Goal: Information Seeking & Learning: Find specific fact

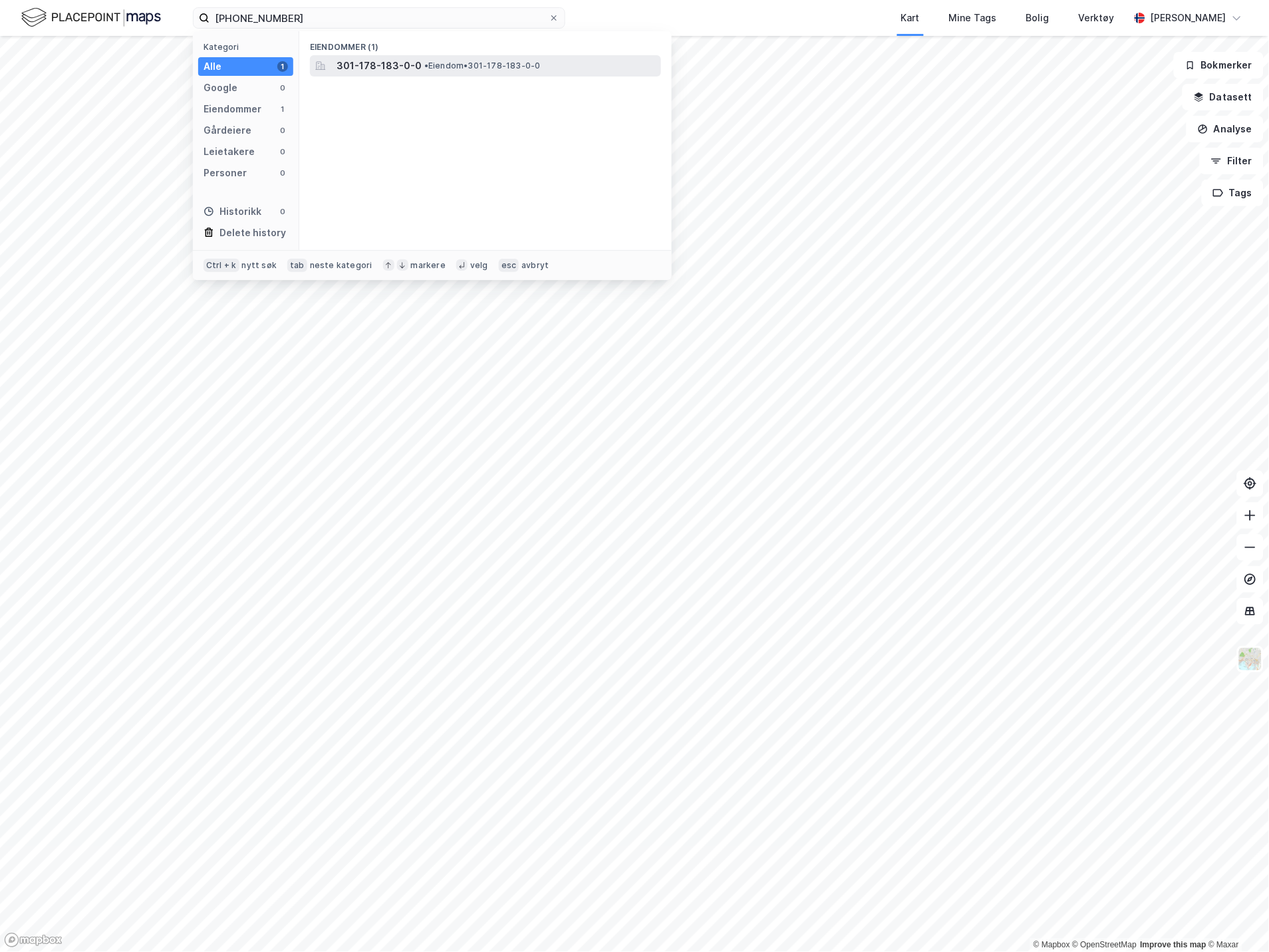
click at [356, 68] on span "301-178-183-0-0" at bounding box center [379, 66] width 85 height 16
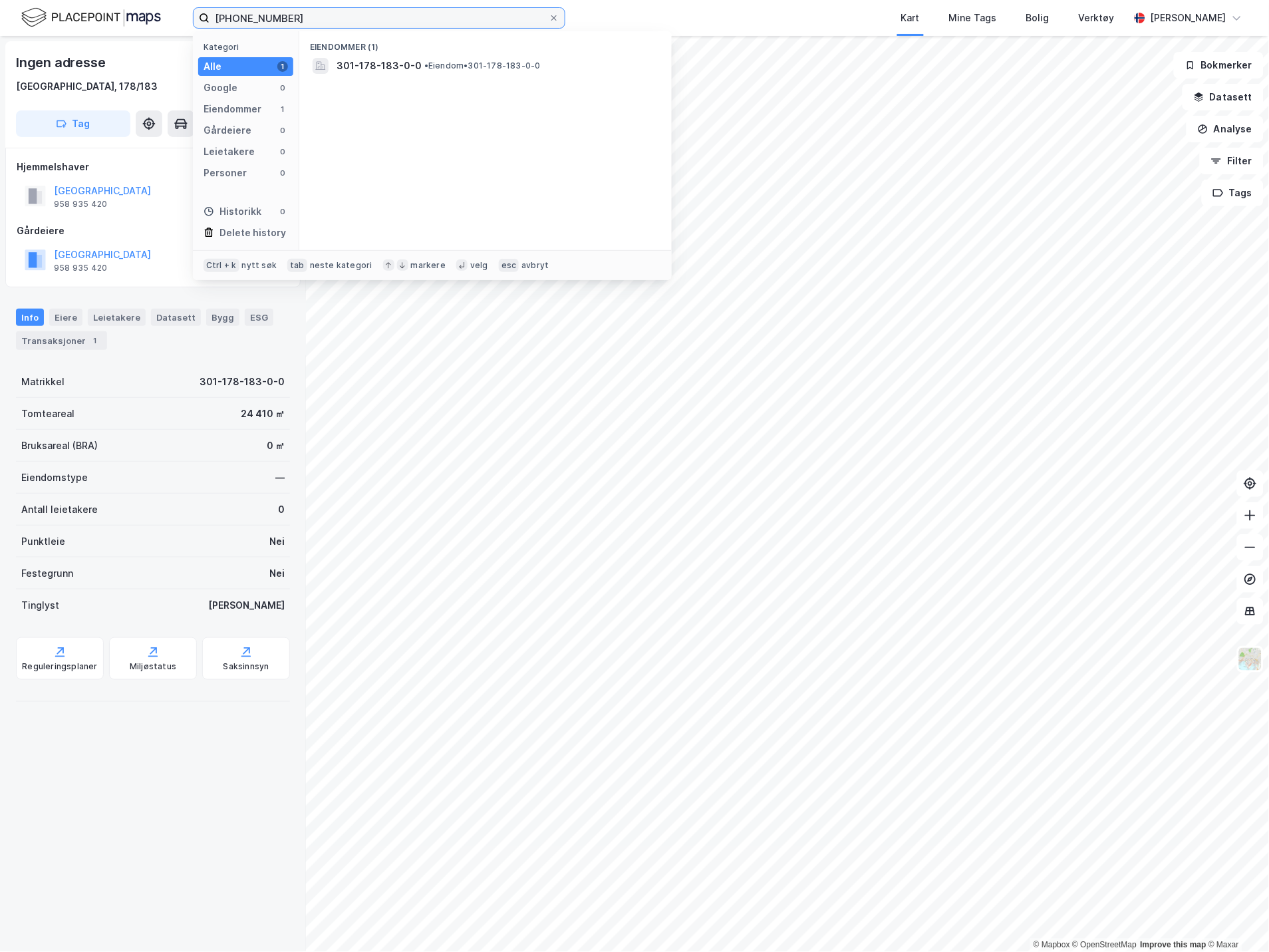
drag, startPoint x: 297, startPoint y: 8, endPoint x: 175, endPoint y: 18, distance: 122.4
click at [175, 18] on div "[PHONE_NUMBER] Kategori Alle 1 Google 0 Eiendommer 1 Gårdeiere 0 Leietakere 0 P…" at bounding box center [634, 18] width 1269 height 36
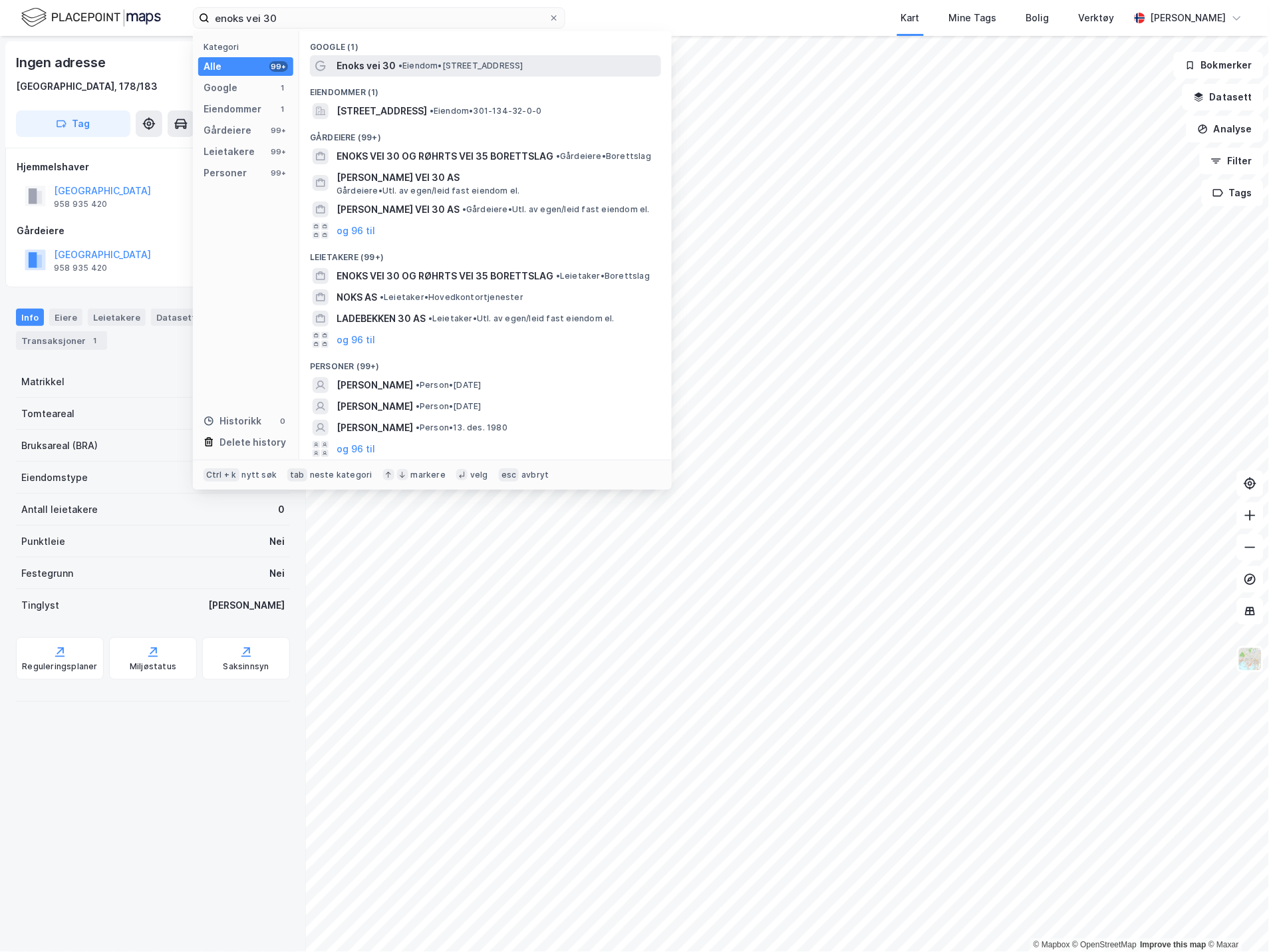
click at [353, 56] on div "Enoks vei 30 • Eiendom • [STREET_ADDRESS]" at bounding box center [485, 66] width 351 height 21
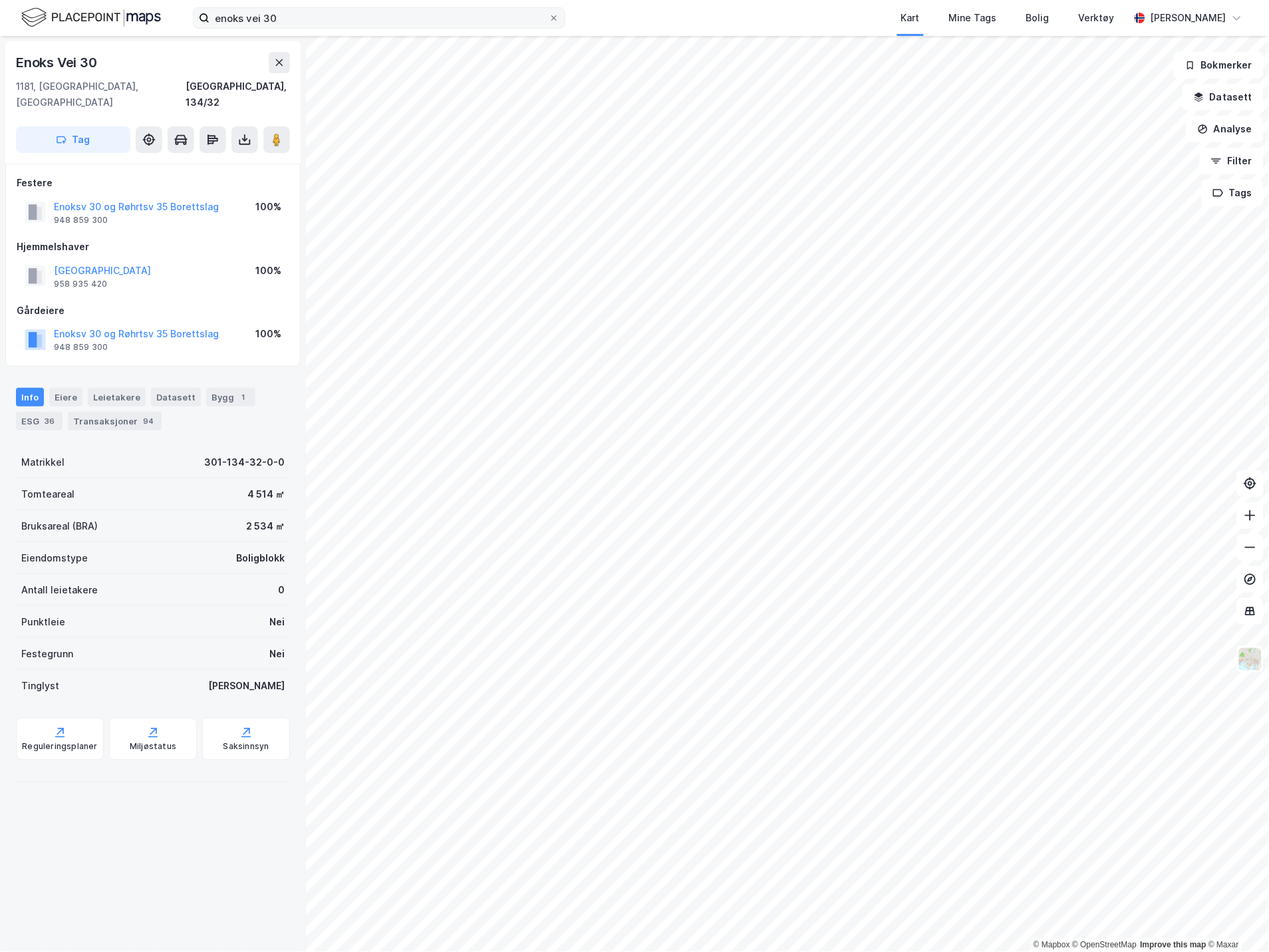
click at [468, 28] on label "enoks vei 30" at bounding box center [379, 18] width 373 height 21
click at [468, 28] on input "enoks vei 30" at bounding box center [378, 18] width 339 height 20
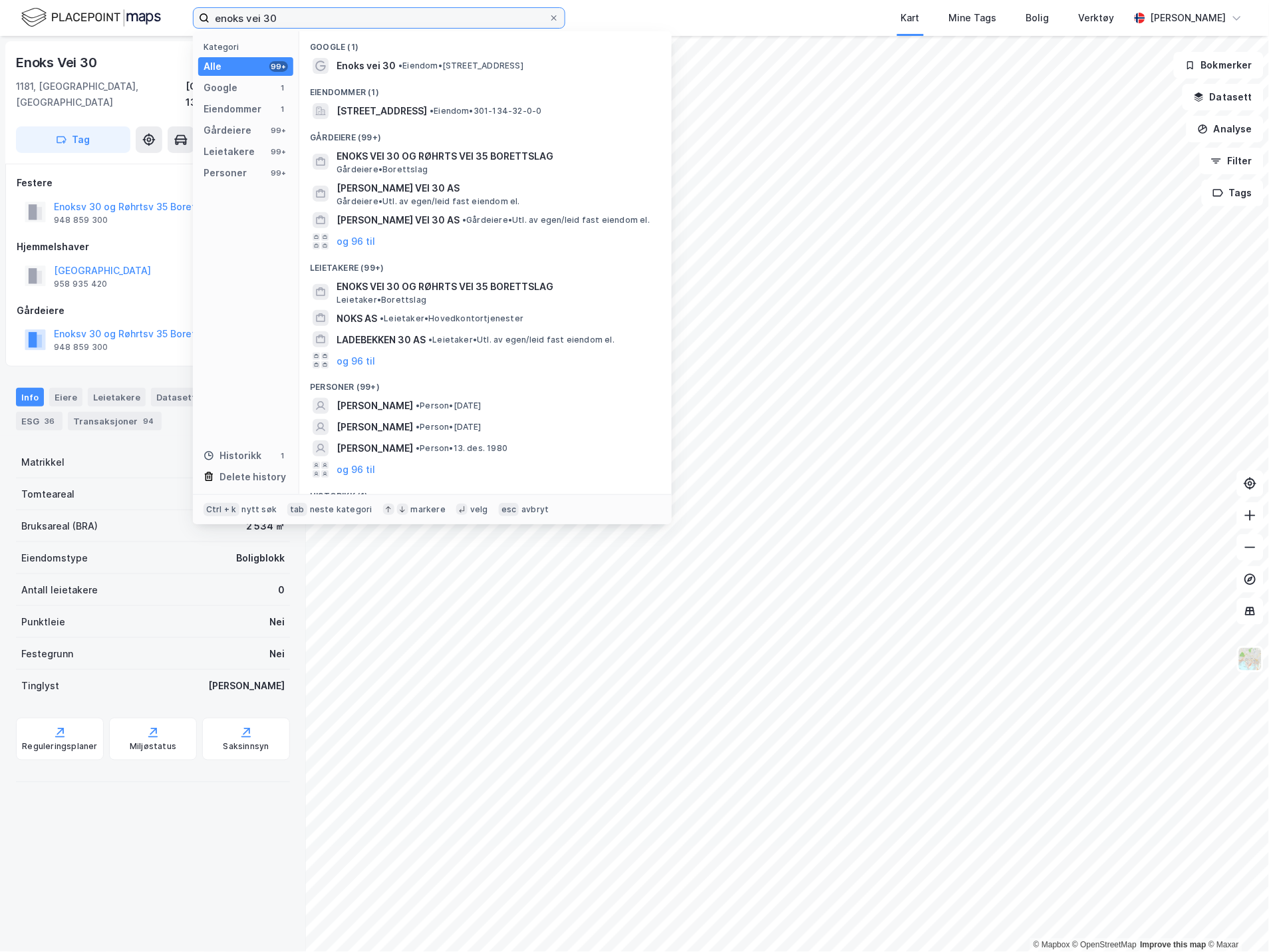
drag, startPoint x: 465, startPoint y: 17, endPoint x: -2, endPoint y: -11, distance: 467.8
click at [0, 0] on html "enoks vei 30 Kategori Alle 99+ Google 1 Eiendommer 1 Gårdeiere 99+ Leietakere 9…" at bounding box center [634, 476] width 1269 height 952
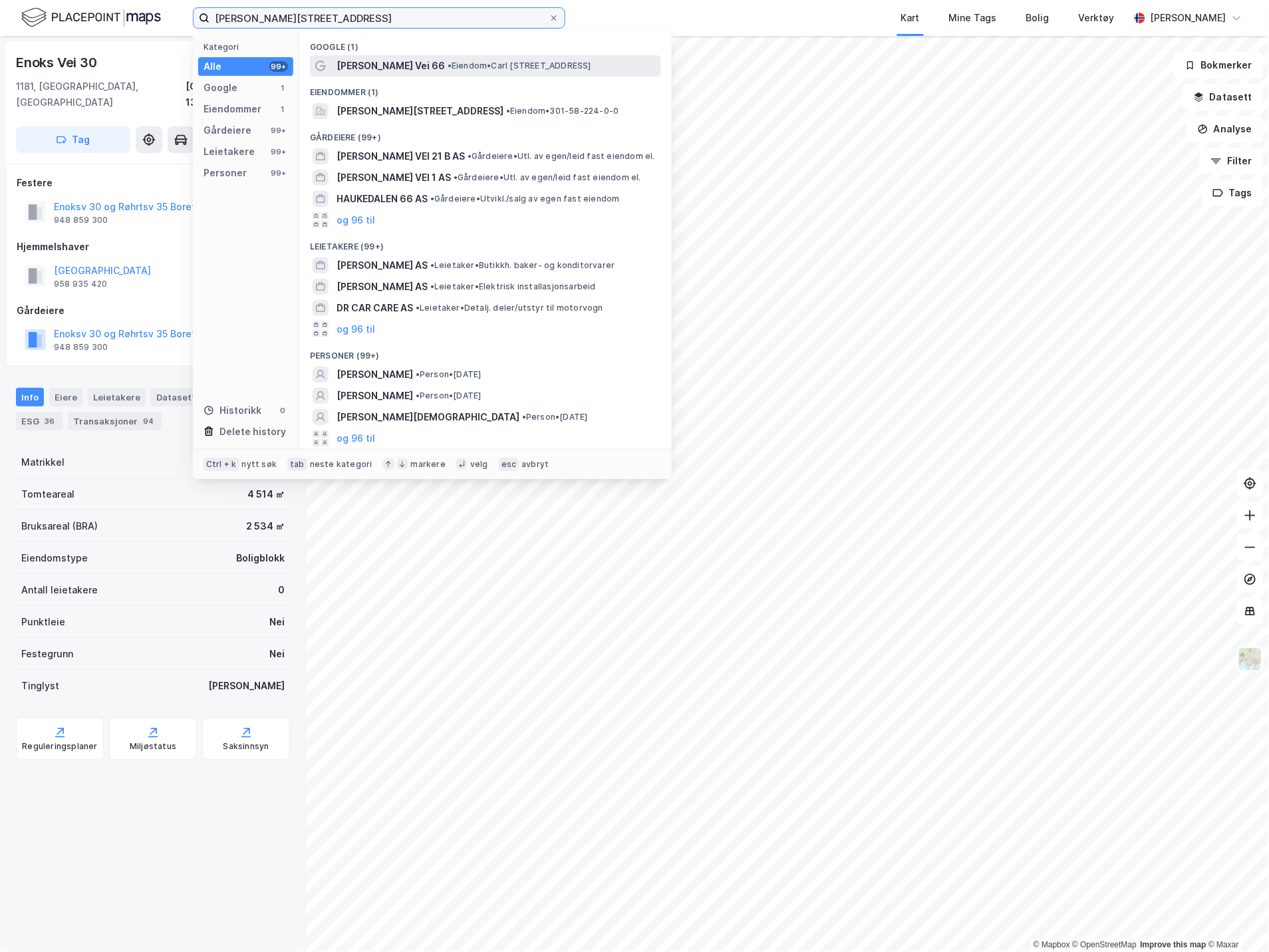
type input "[PERSON_NAME][STREET_ADDRESS]"
click at [427, 62] on div "[PERSON_NAME] Vei 66 • Eiendom • [PERSON_NAME][STREET_ADDRESS]" at bounding box center [497, 66] width 322 height 16
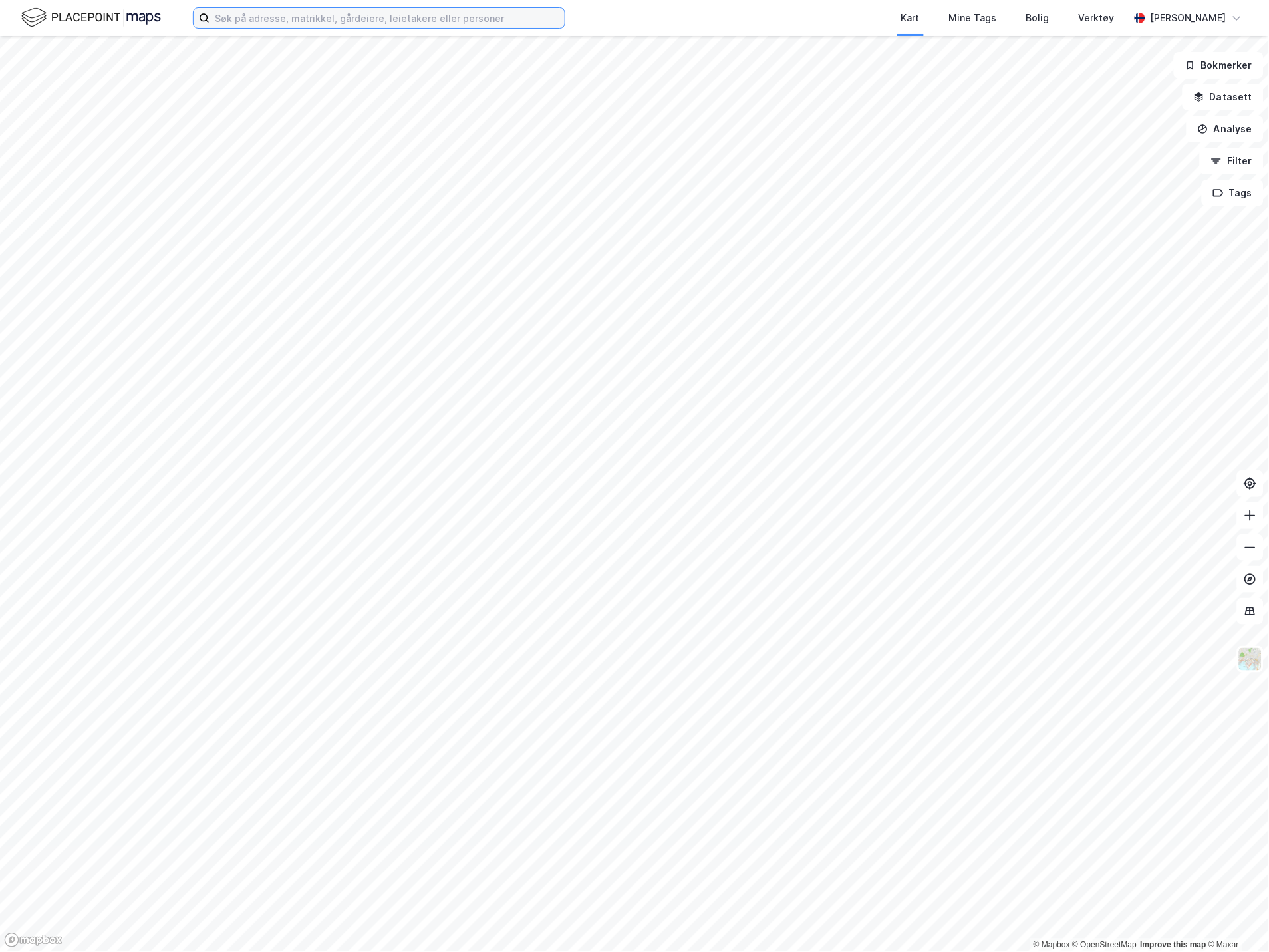
click at [426, 17] on input at bounding box center [386, 18] width 355 height 20
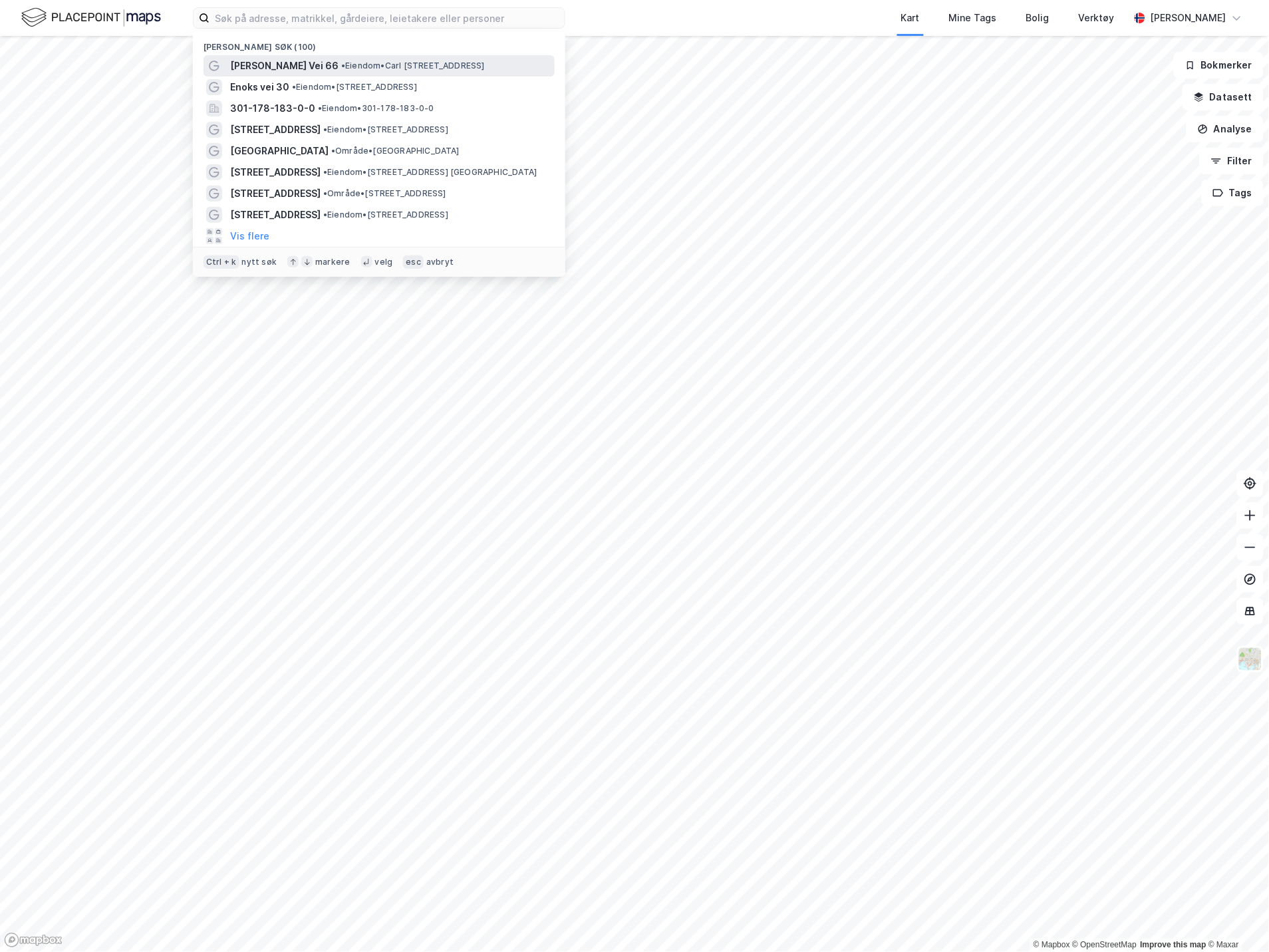
click at [411, 61] on span "• Eiendom • Carl Kjelsens Vei 66, 0880 Oslo" at bounding box center [413, 65] width 143 height 10
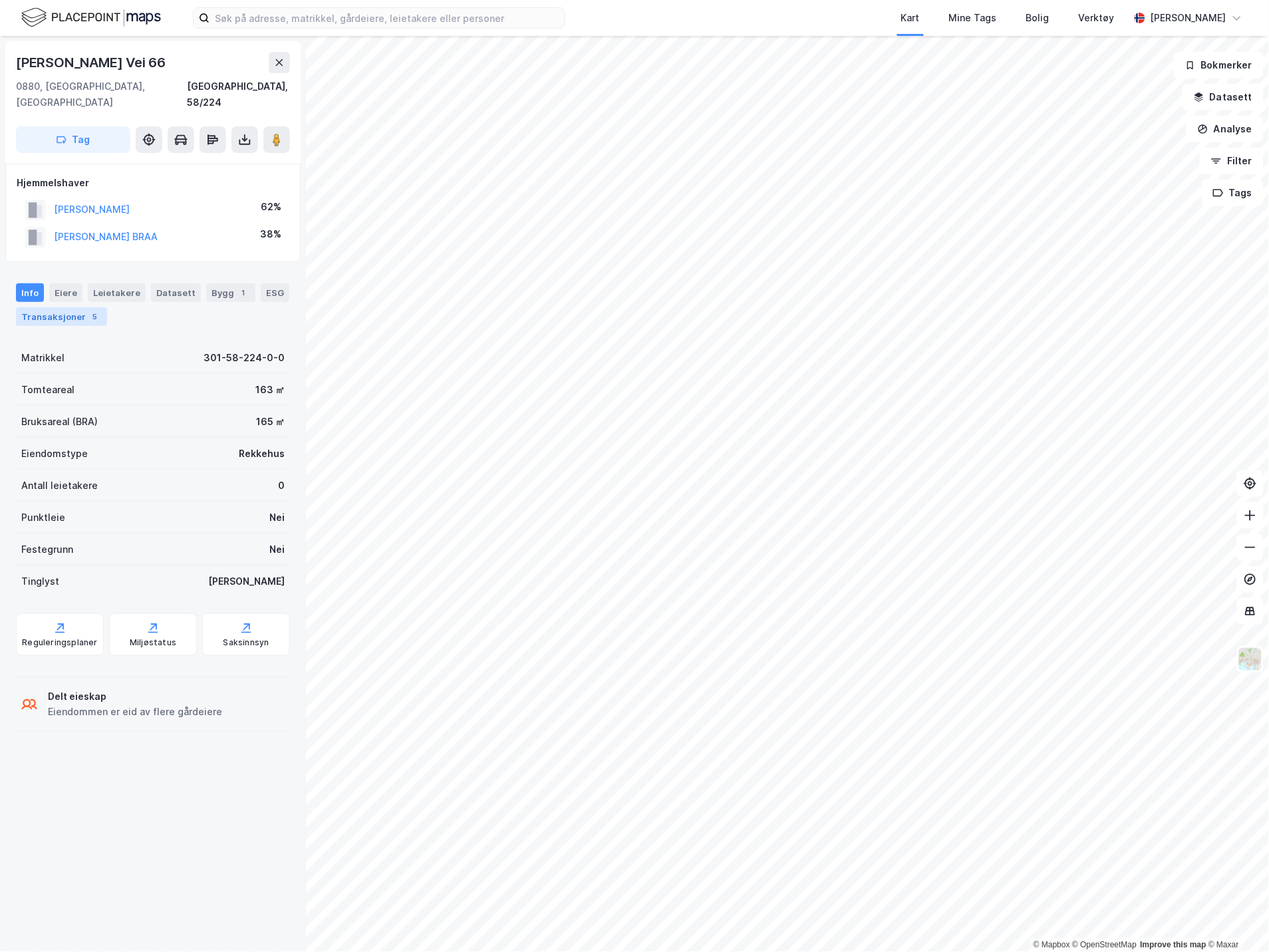
click at [80, 307] on div "Transaksjoner 5" at bounding box center [61, 316] width 91 height 19
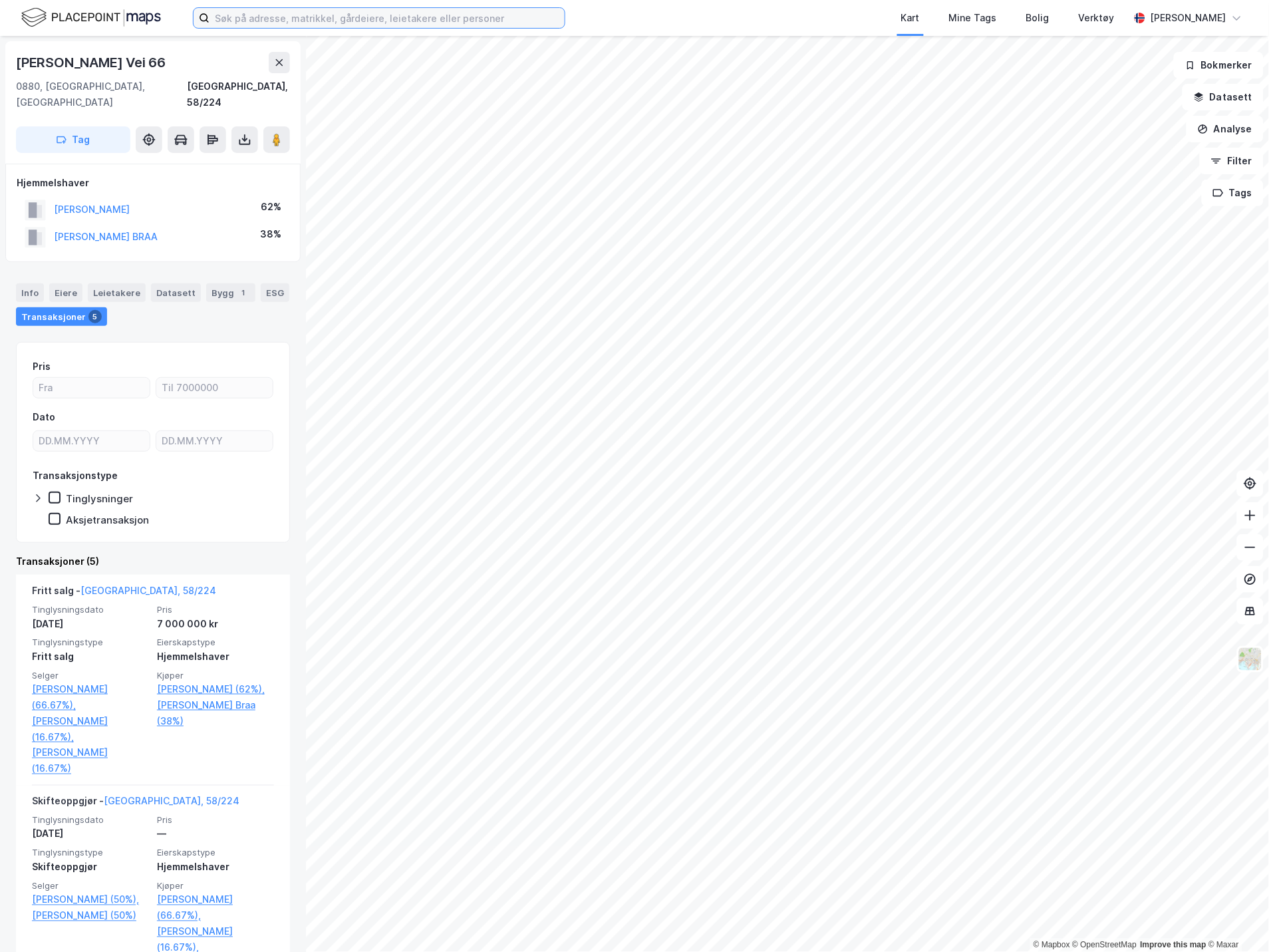
click at [422, 21] on input at bounding box center [386, 18] width 355 height 20
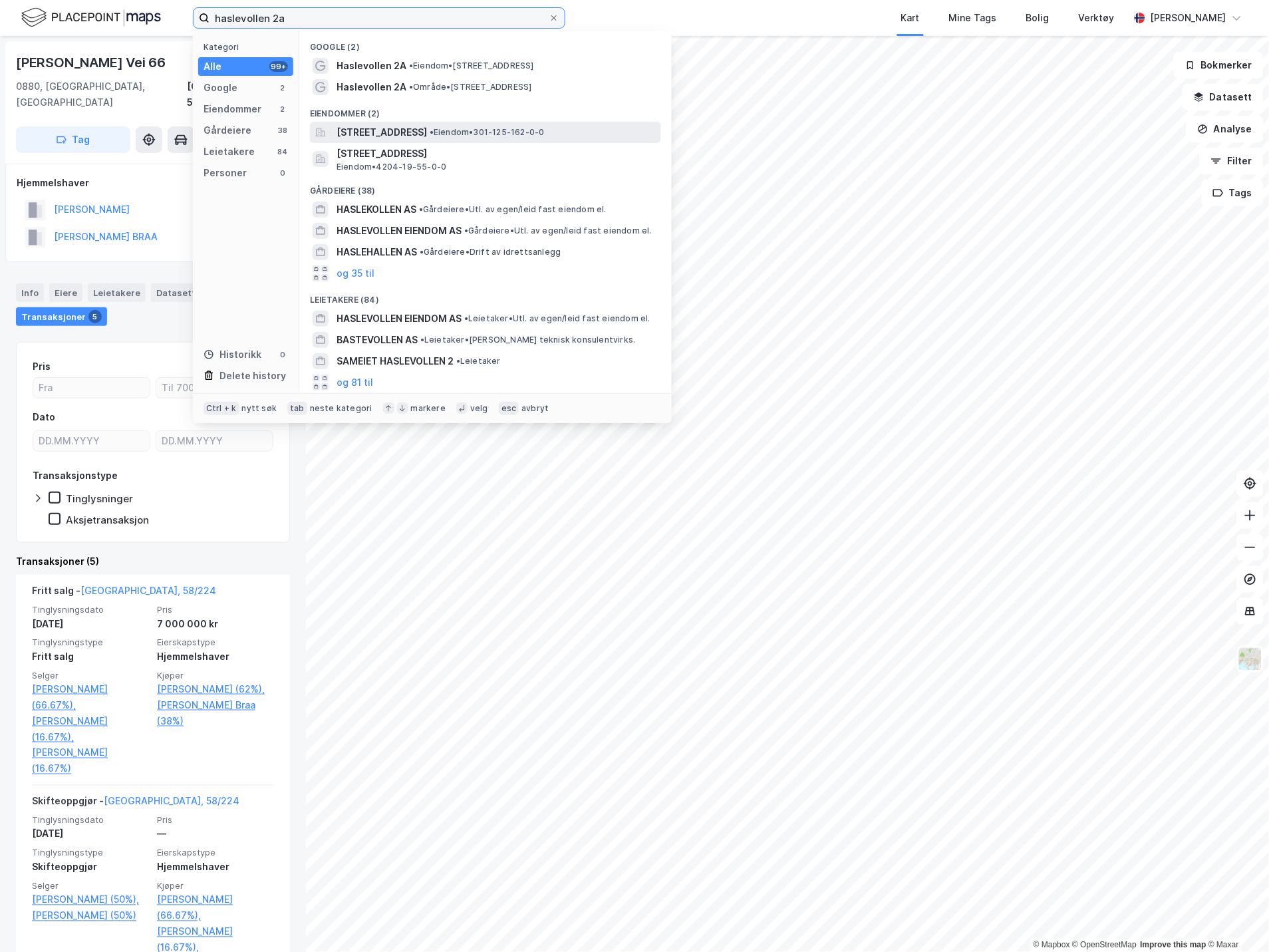
type input "haslevollen 2a"
click at [427, 127] on span "Haslevollen 2A, 0579, OSLO, OSLO" at bounding box center [381, 133] width 90 height 16
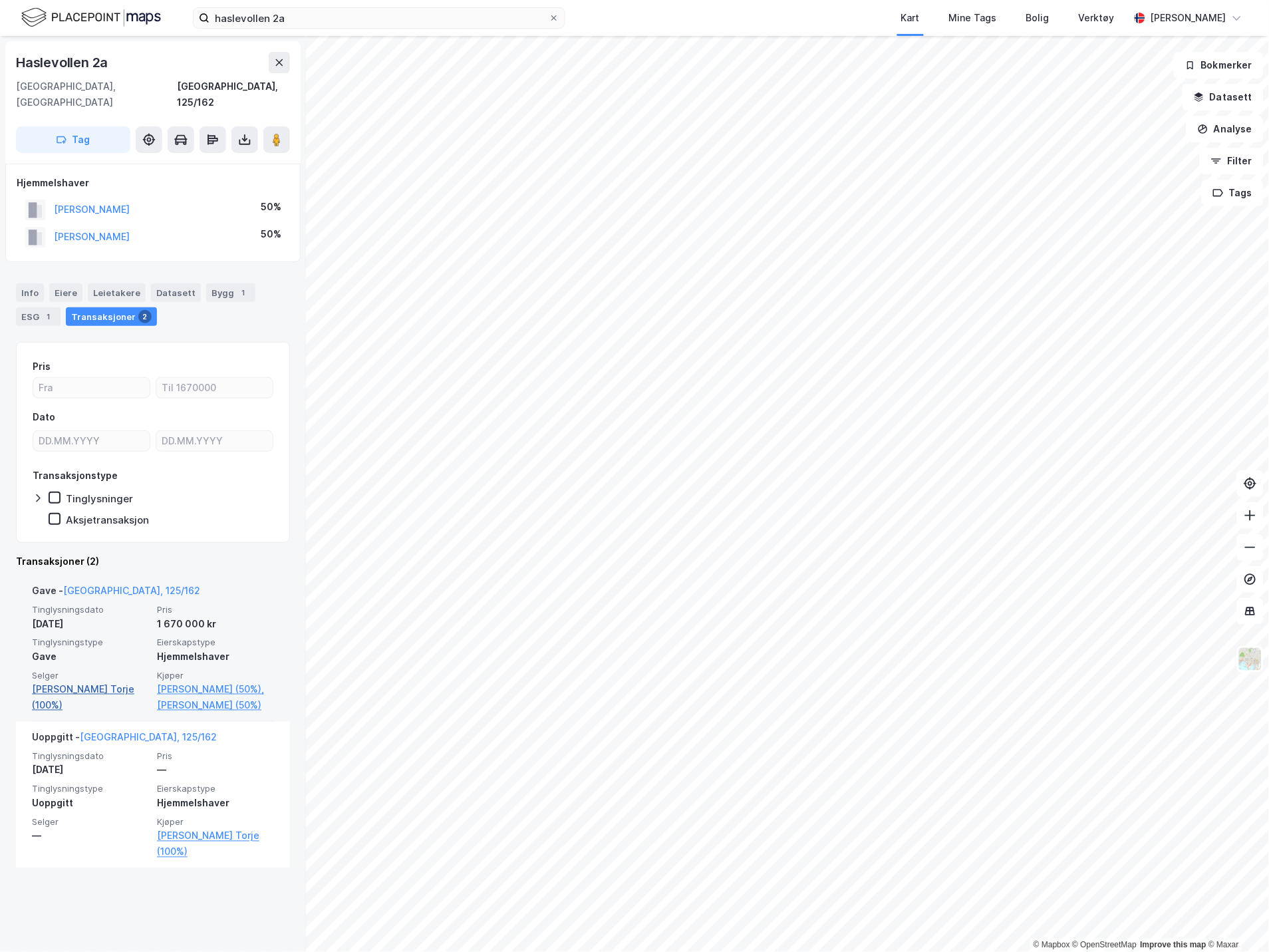
click at [115, 681] on link "Bråten Per Torje (100%)" at bounding box center [90, 697] width 117 height 32
